Goal: Task Accomplishment & Management: Manage account settings

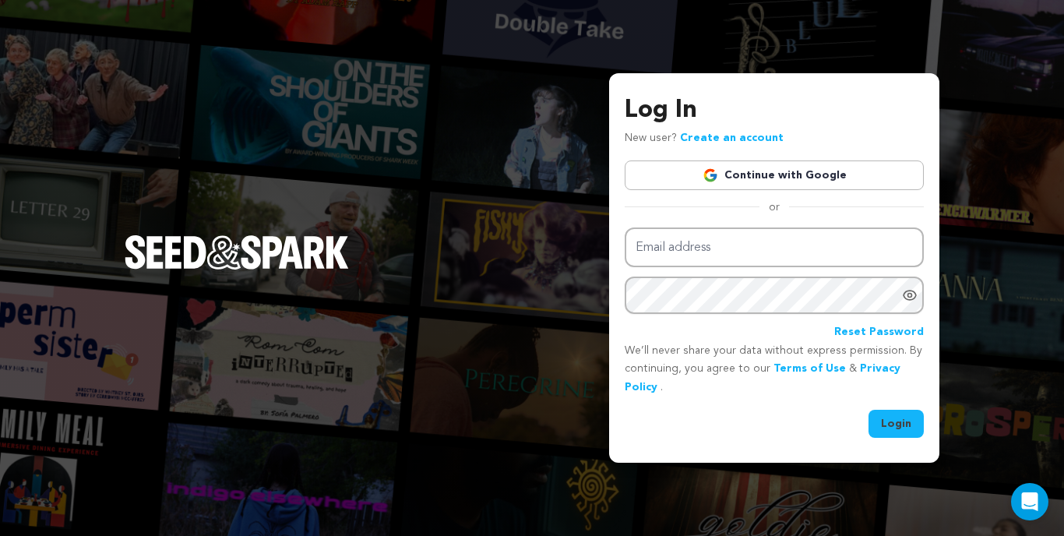
click at [803, 185] on link "Continue with Google" at bounding box center [774, 175] width 299 height 30
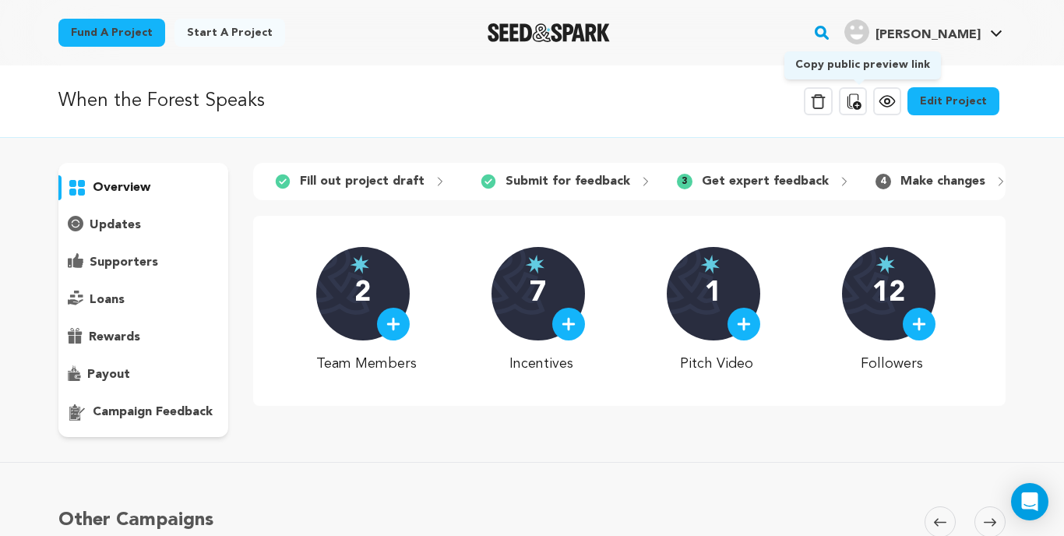
click at [862, 98] on icon at bounding box center [853, 101] width 19 height 19
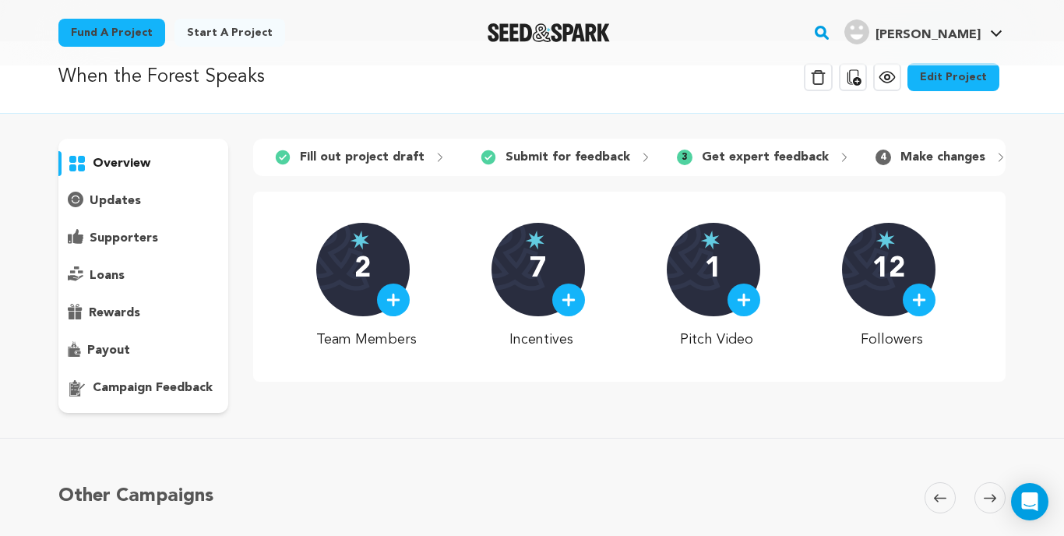
scroll to position [24, 0]
click at [157, 386] on p "campaign feedback" at bounding box center [153, 388] width 120 height 19
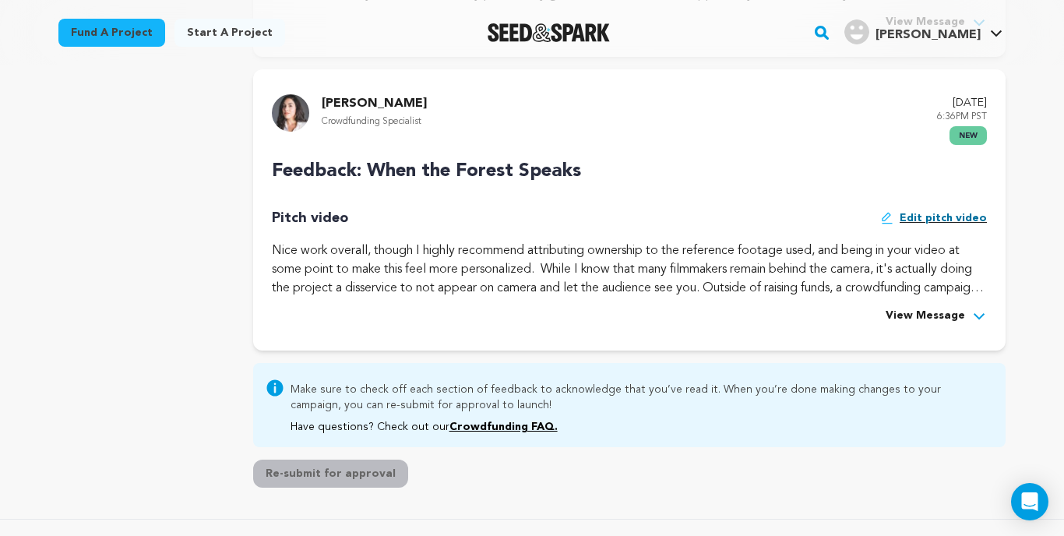
scroll to position [894, 0]
click at [960, 306] on span "View Message" at bounding box center [925, 315] width 79 height 19
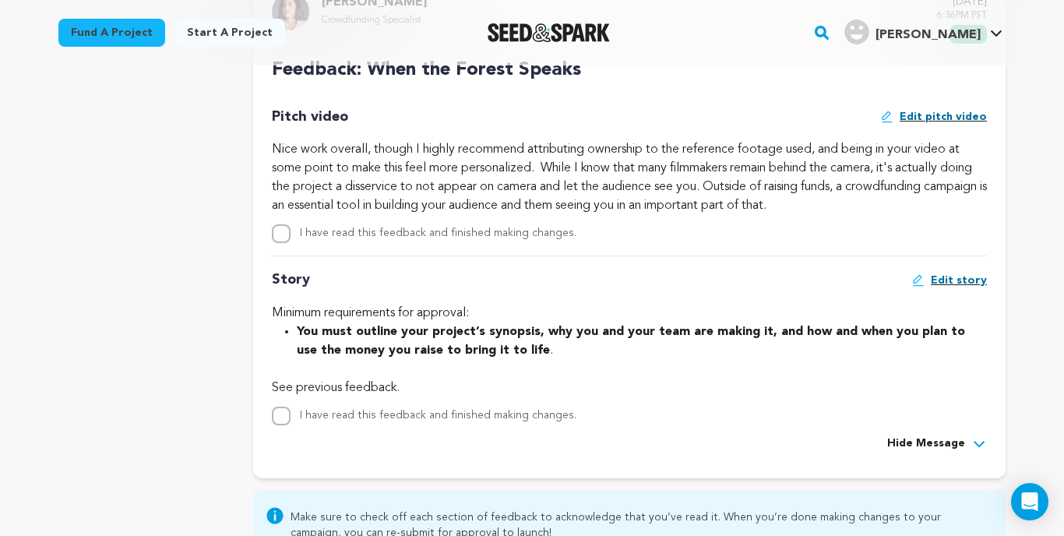
scroll to position [1002, 0]
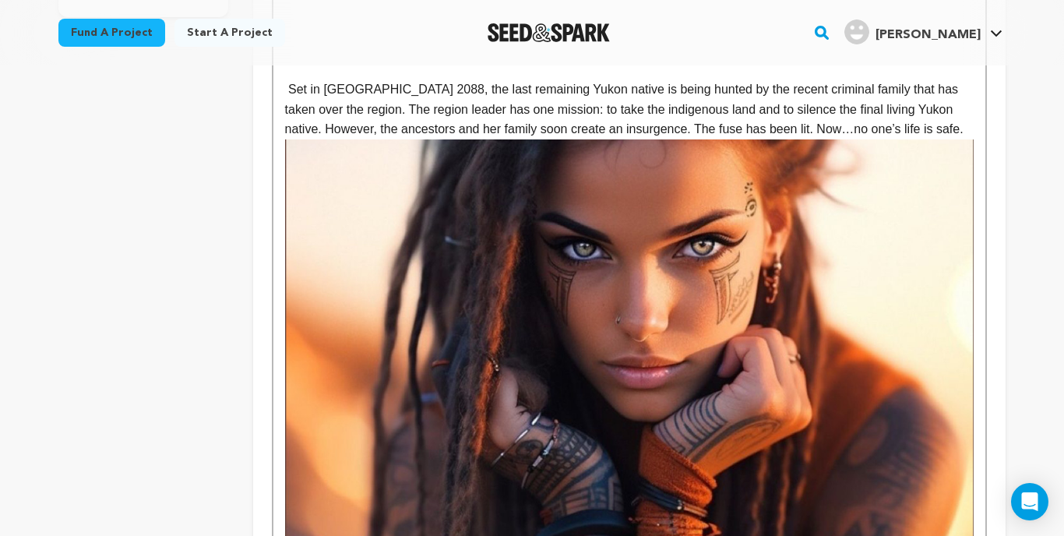
scroll to position [622, 0]
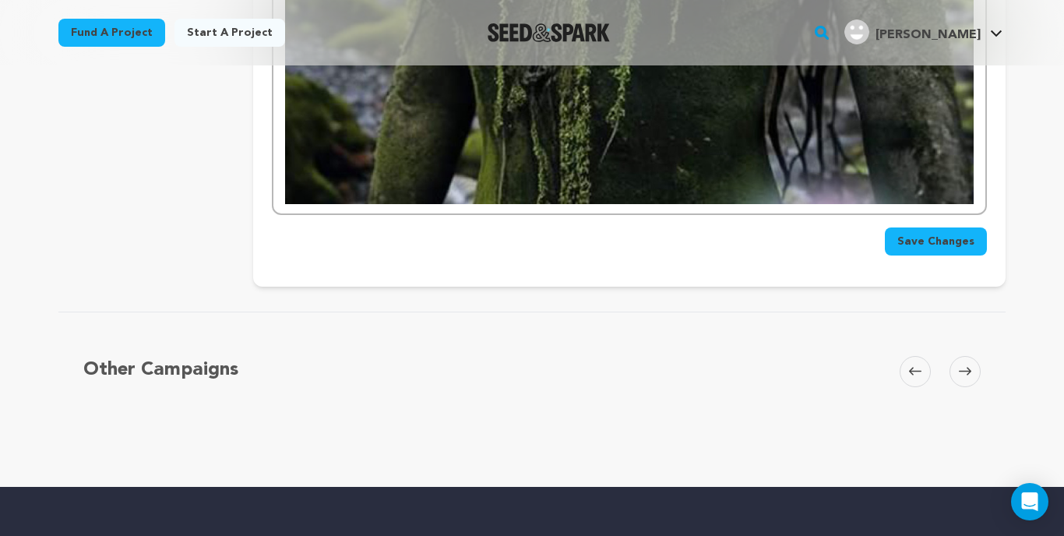
scroll to position [2156, 0]
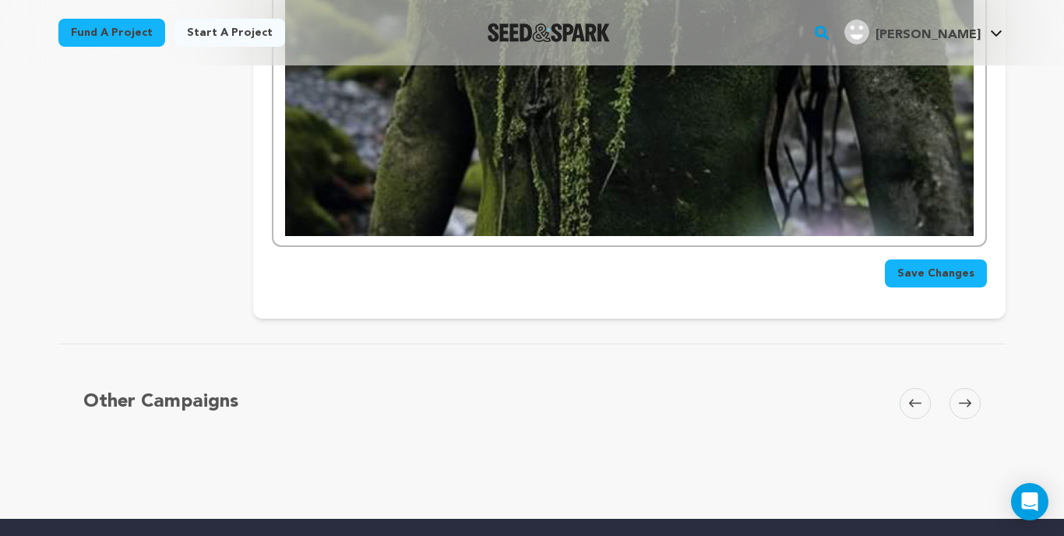
click at [939, 270] on span "Save Changes" at bounding box center [935, 274] width 77 height 16
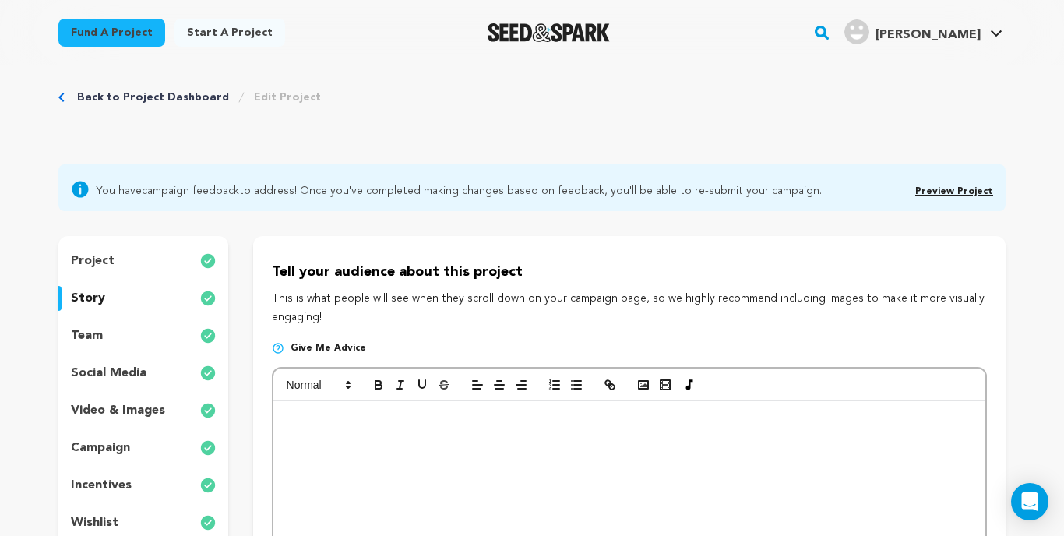
scroll to position [12, 0]
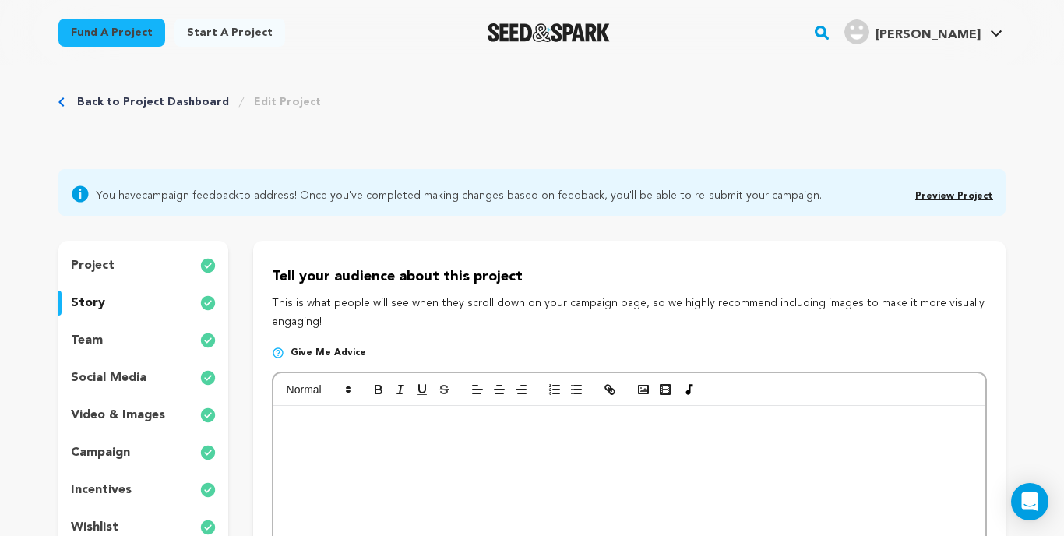
click at [956, 195] on link "Preview Project" at bounding box center [954, 196] width 78 height 9
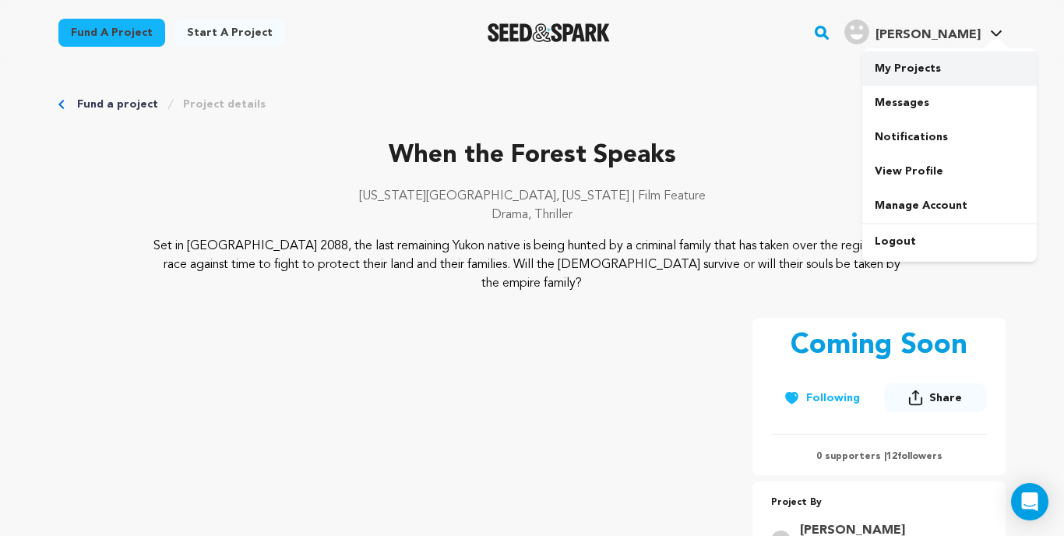
click at [912, 75] on link "My Projects" at bounding box center [949, 68] width 174 height 34
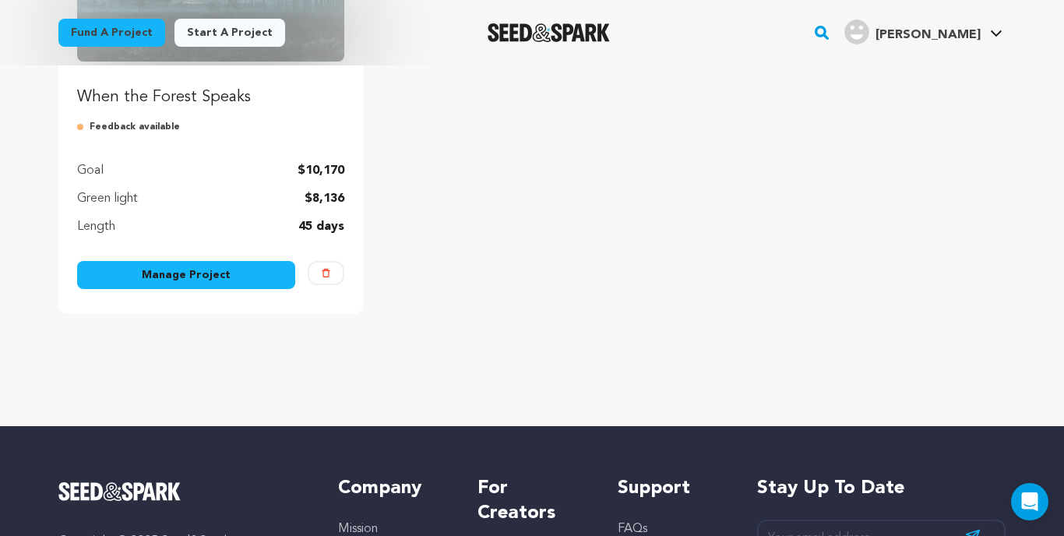
scroll to position [337, 0]
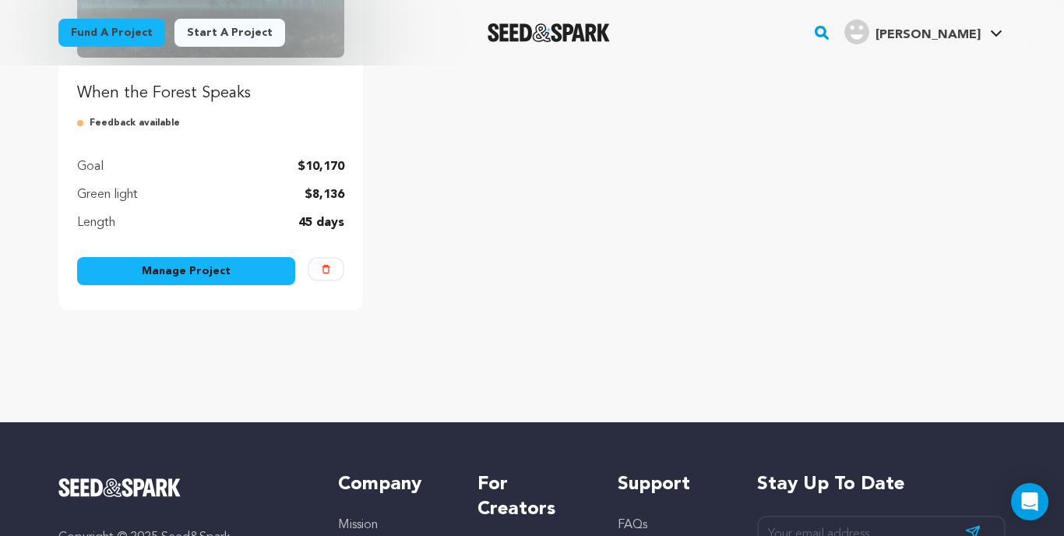
click at [192, 273] on link "Manage Project" at bounding box center [186, 271] width 218 height 28
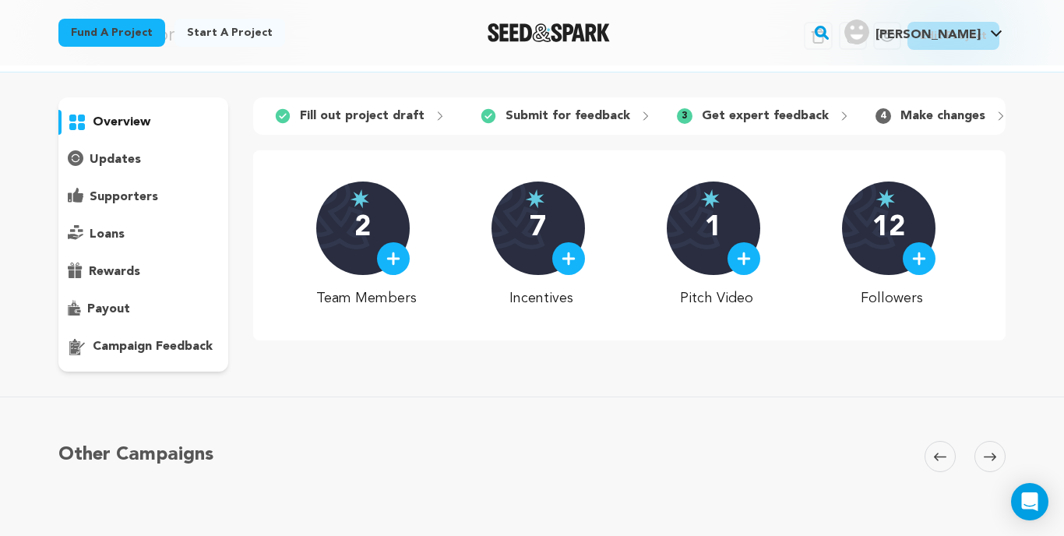
scroll to position [176, 0]
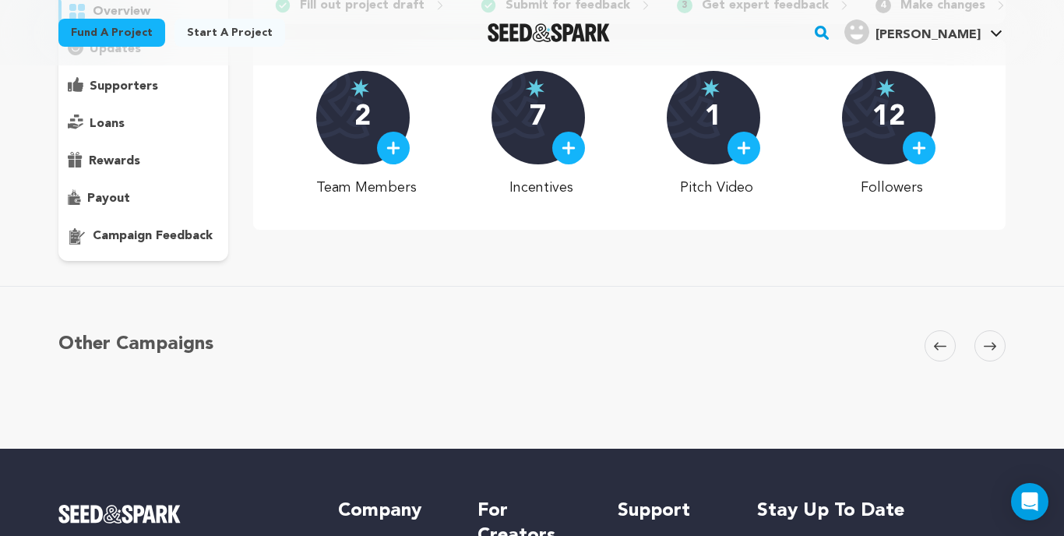
click at [160, 243] on p "campaign feedback" at bounding box center [153, 236] width 120 height 19
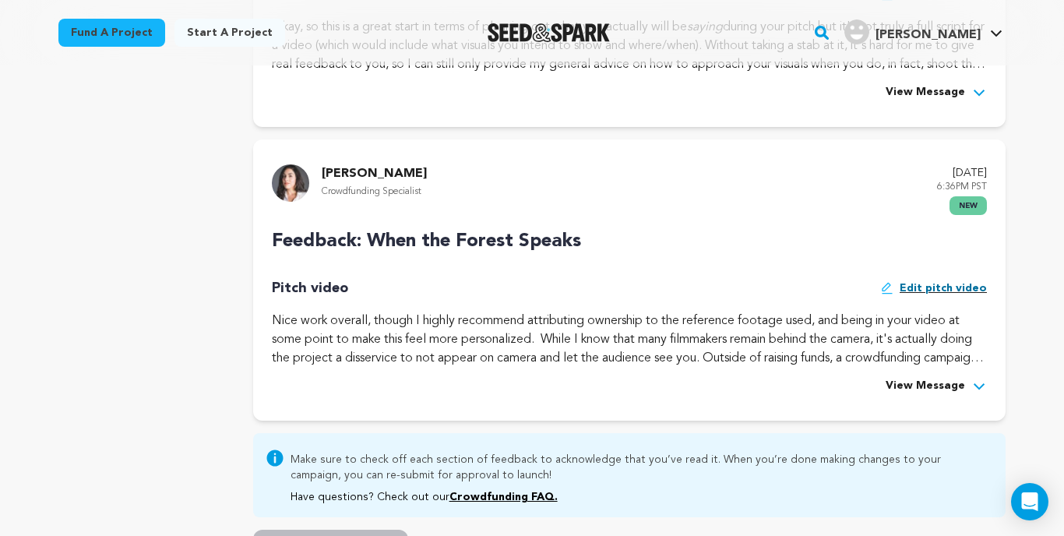
scroll to position [820, 0]
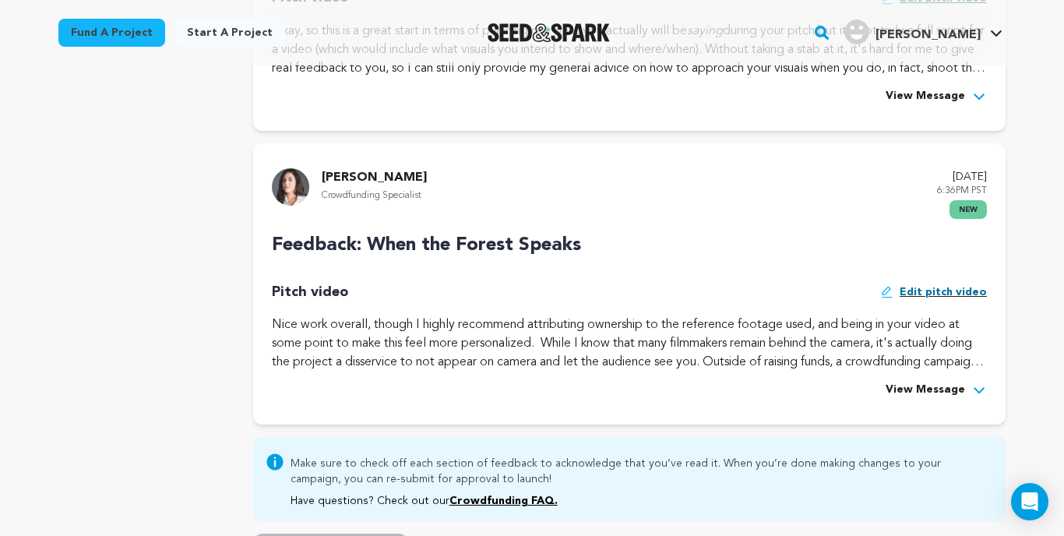
click at [931, 381] on span "View Message" at bounding box center [925, 390] width 79 height 19
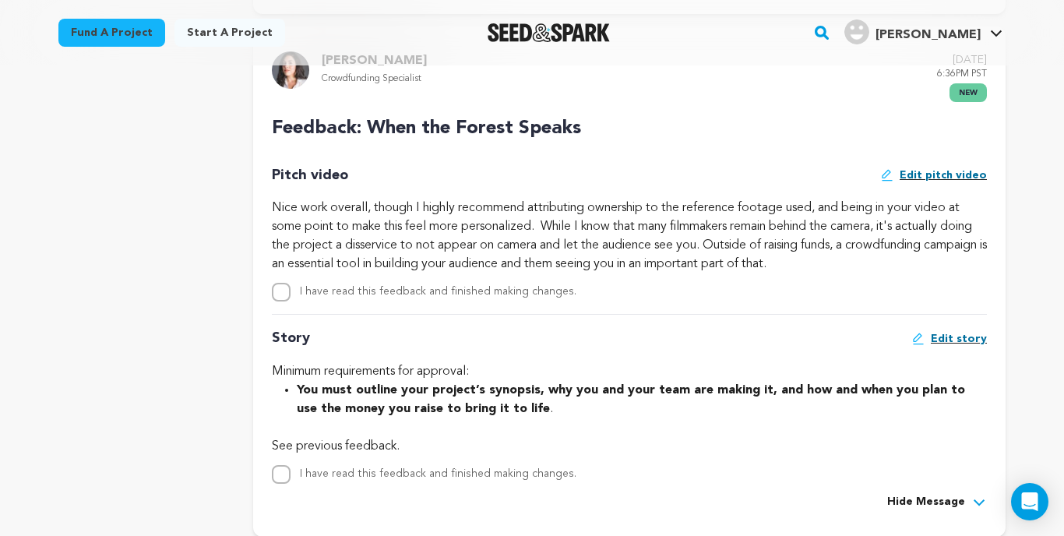
scroll to position [941, 0]
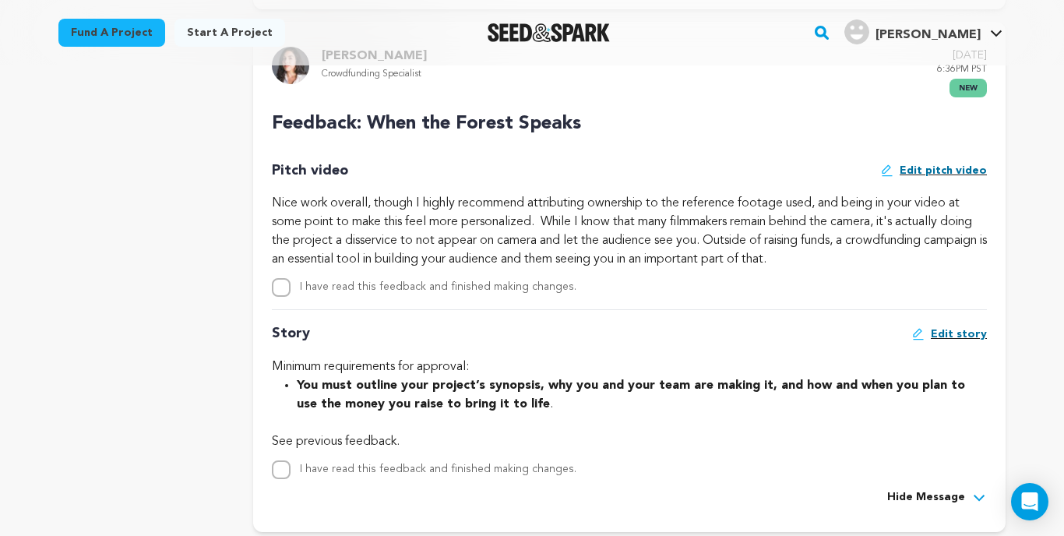
click at [280, 241] on input "I have read this feedback and finished making changes." at bounding box center [281, 232] width 19 height 19
checkbox input "true"
click at [963, 29] on span "Edit story" at bounding box center [959, 21] width 56 height 16
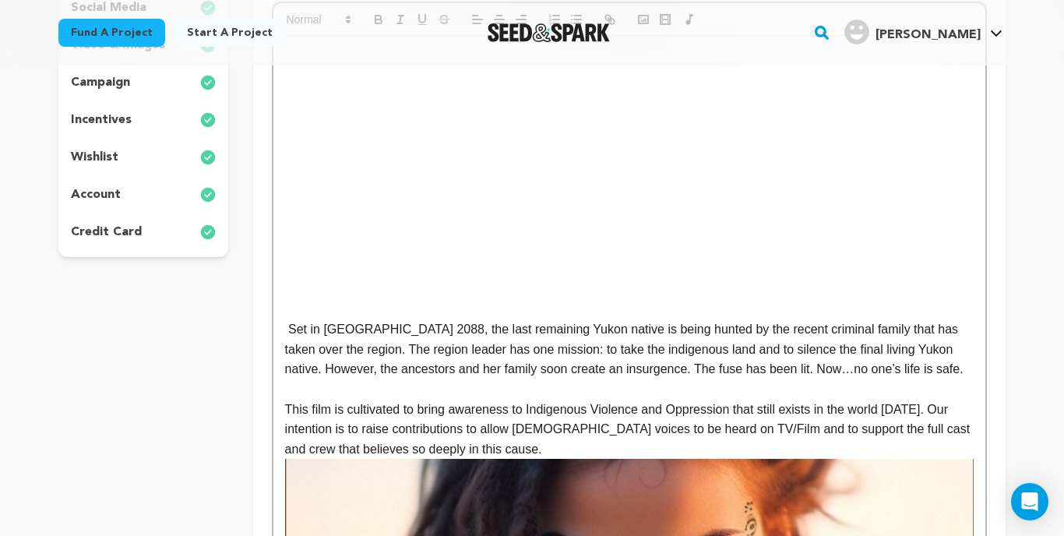
scroll to position [382, 0]
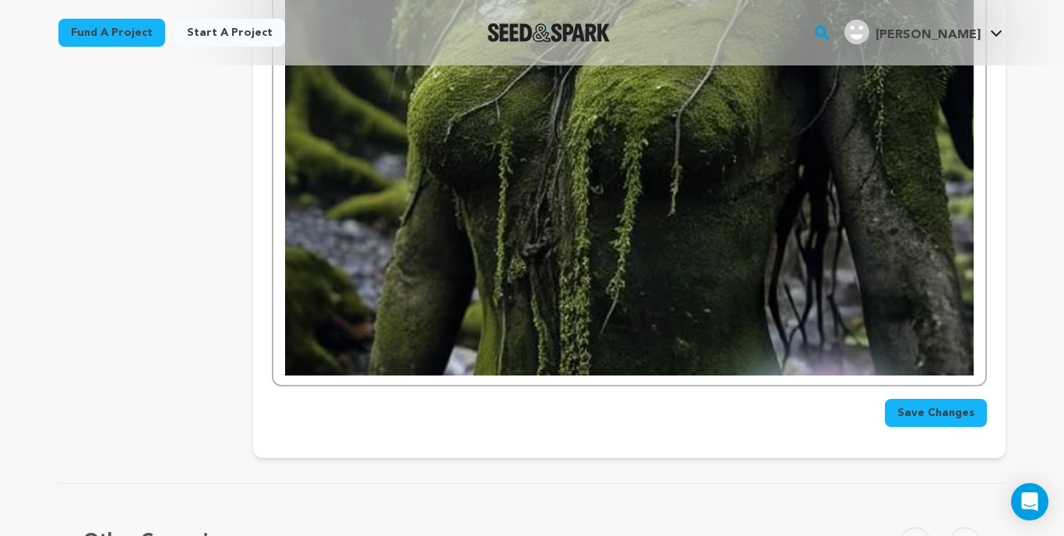
scroll to position [2237, 0]
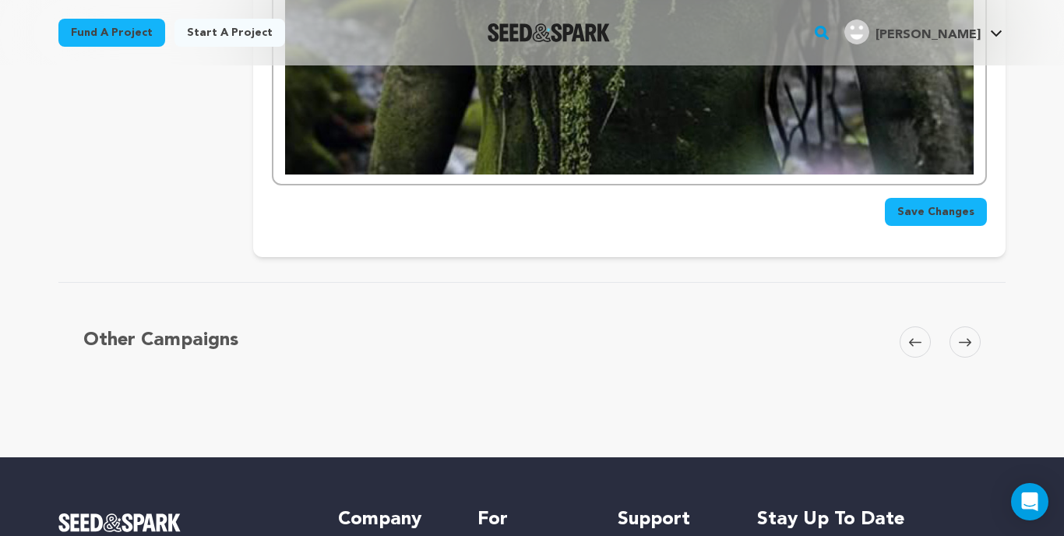
click at [957, 209] on span "Save Changes" at bounding box center [935, 212] width 77 height 16
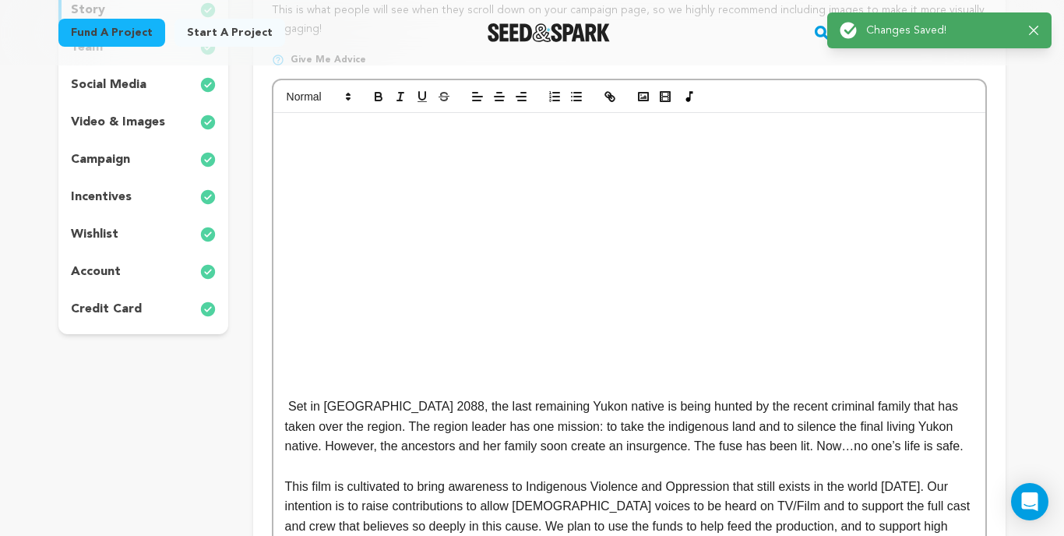
scroll to position [0, 0]
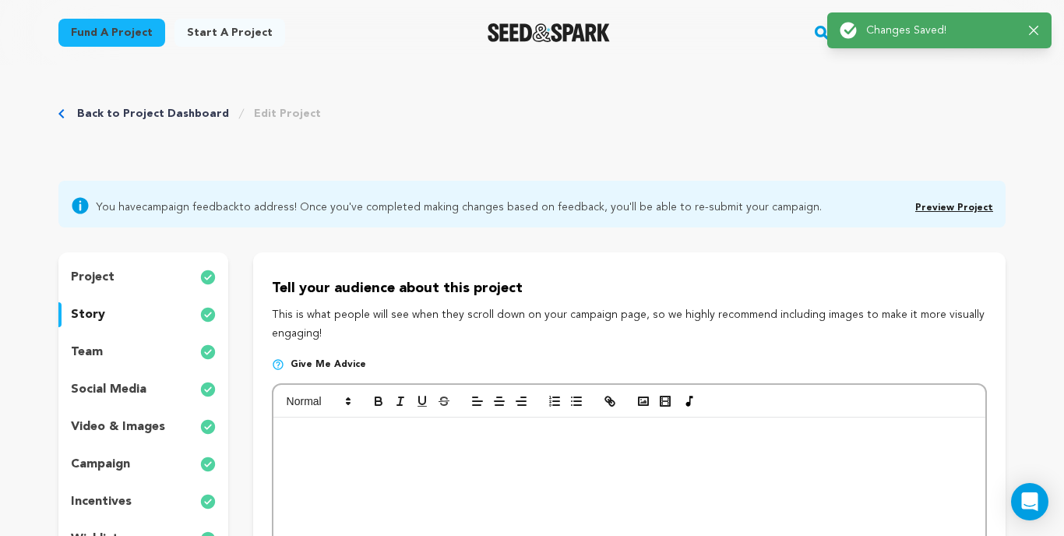
click at [957, 203] on span "Preview Project" at bounding box center [954, 205] width 78 height 19
click at [954, 206] on link "Preview Project" at bounding box center [954, 207] width 78 height 9
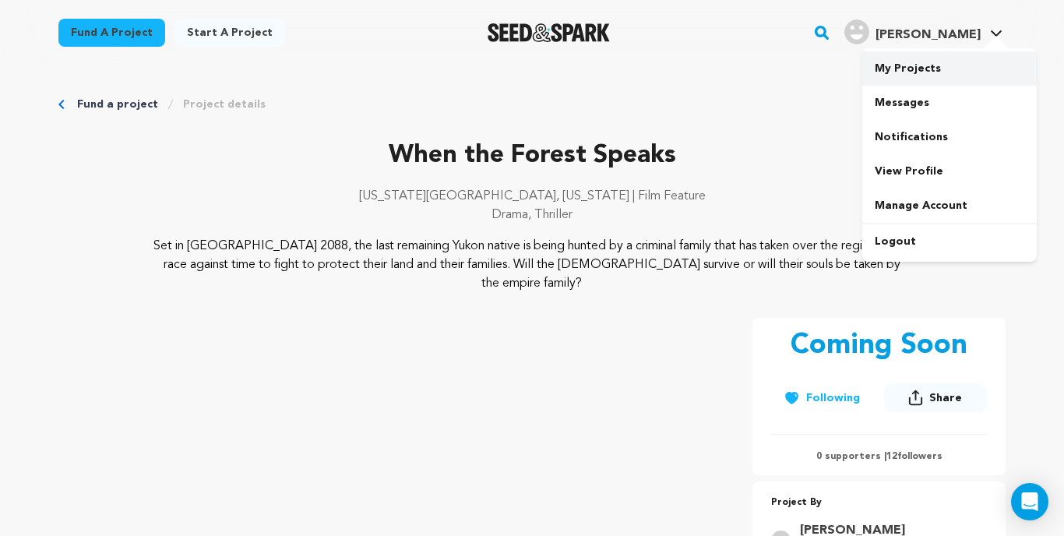
click at [904, 71] on link "My Projects" at bounding box center [949, 68] width 174 height 34
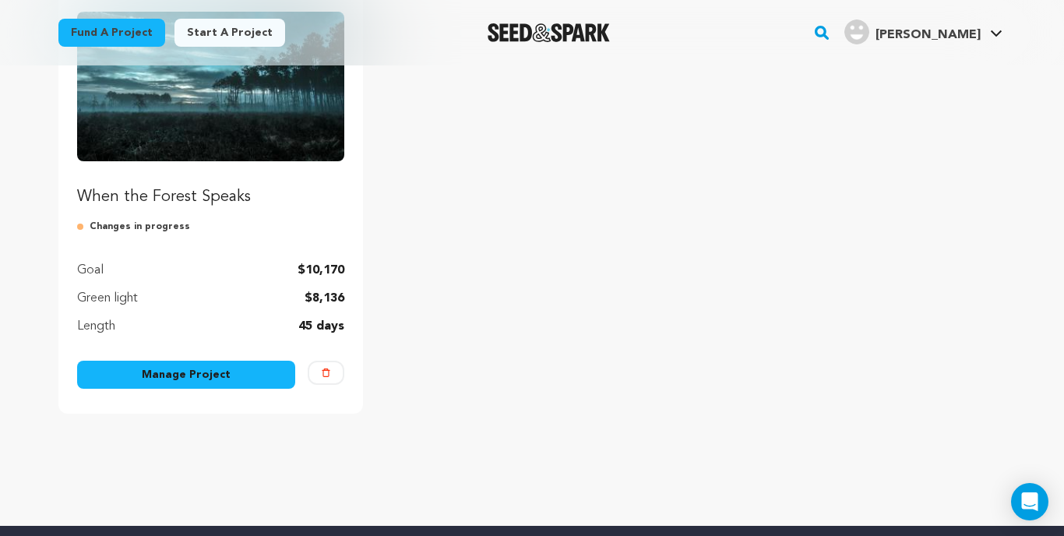
scroll to position [258, 0]
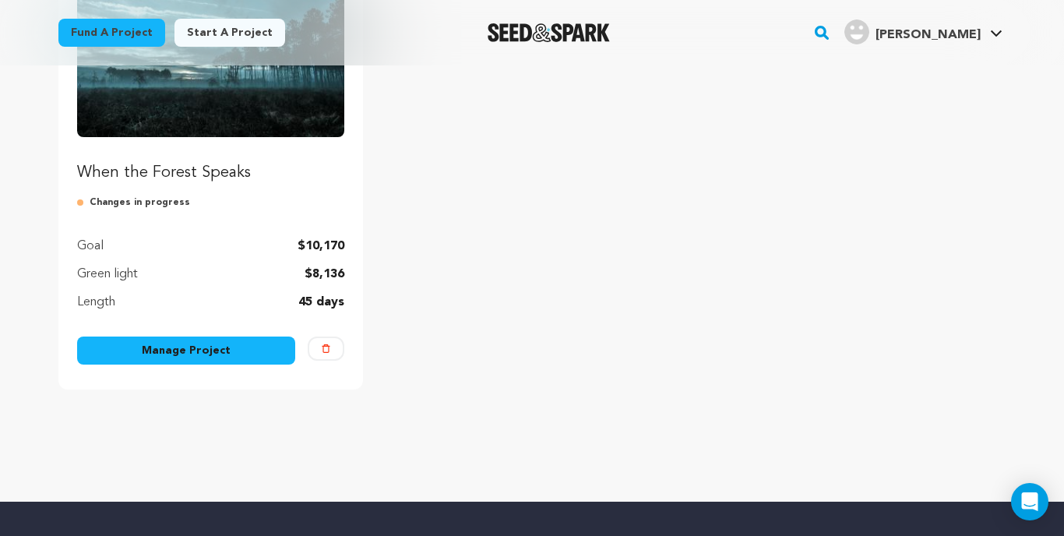
click at [188, 353] on link "Manage Project" at bounding box center [186, 351] width 218 height 28
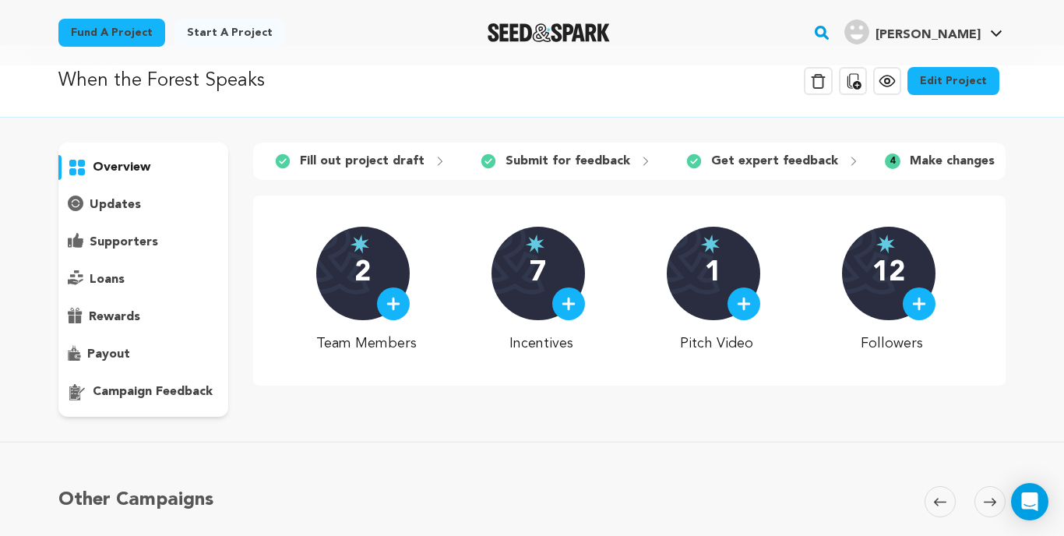
scroll to position [26, 0]
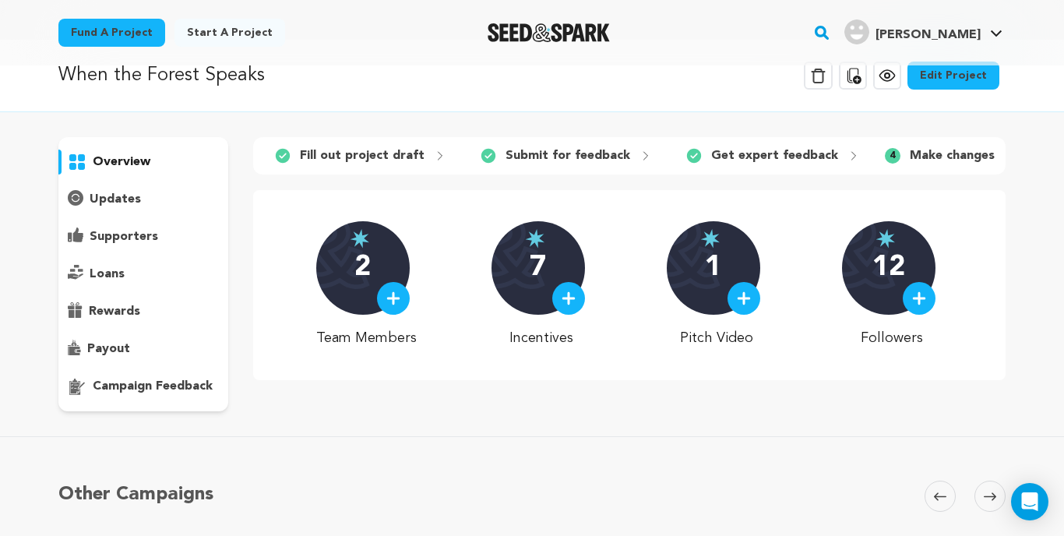
click at [148, 386] on p "campaign feedback" at bounding box center [153, 386] width 120 height 19
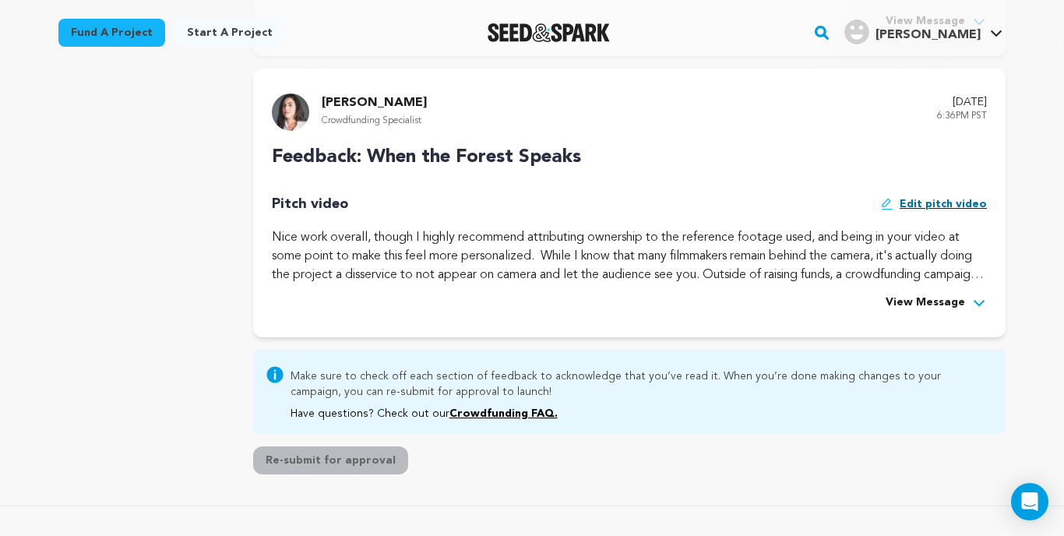
scroll to position [932, 0]
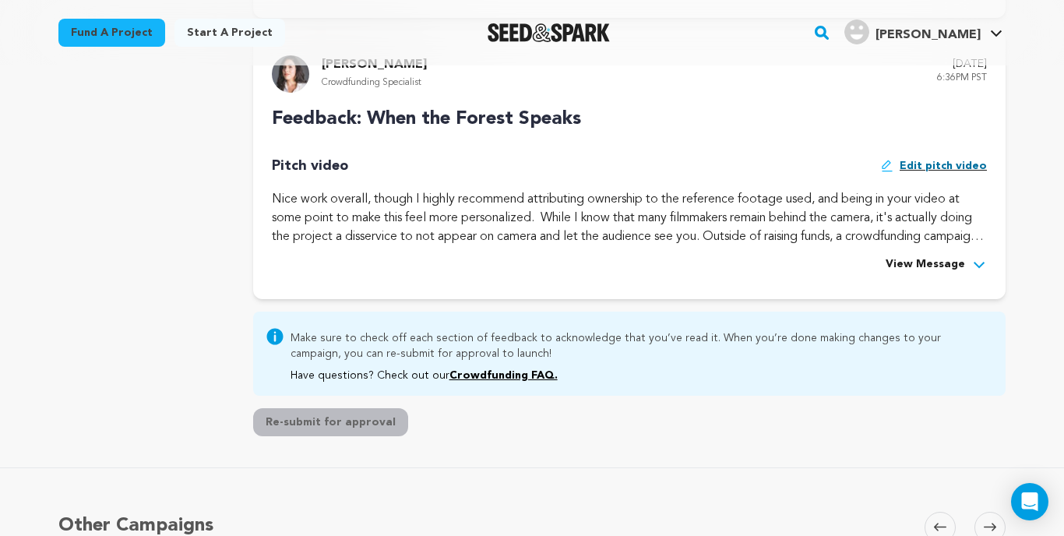
click at [930, 256] on span "View Message" at bounding box center [925, 265] width 79 height 19
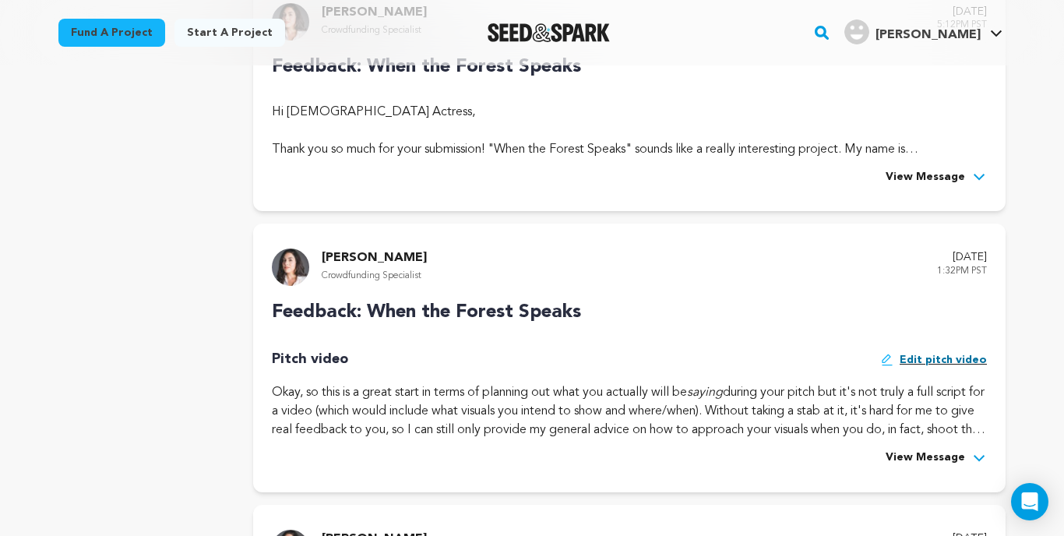
scroll to position [458, 0]
